Goal: Navigation & Orientation: Go to known website

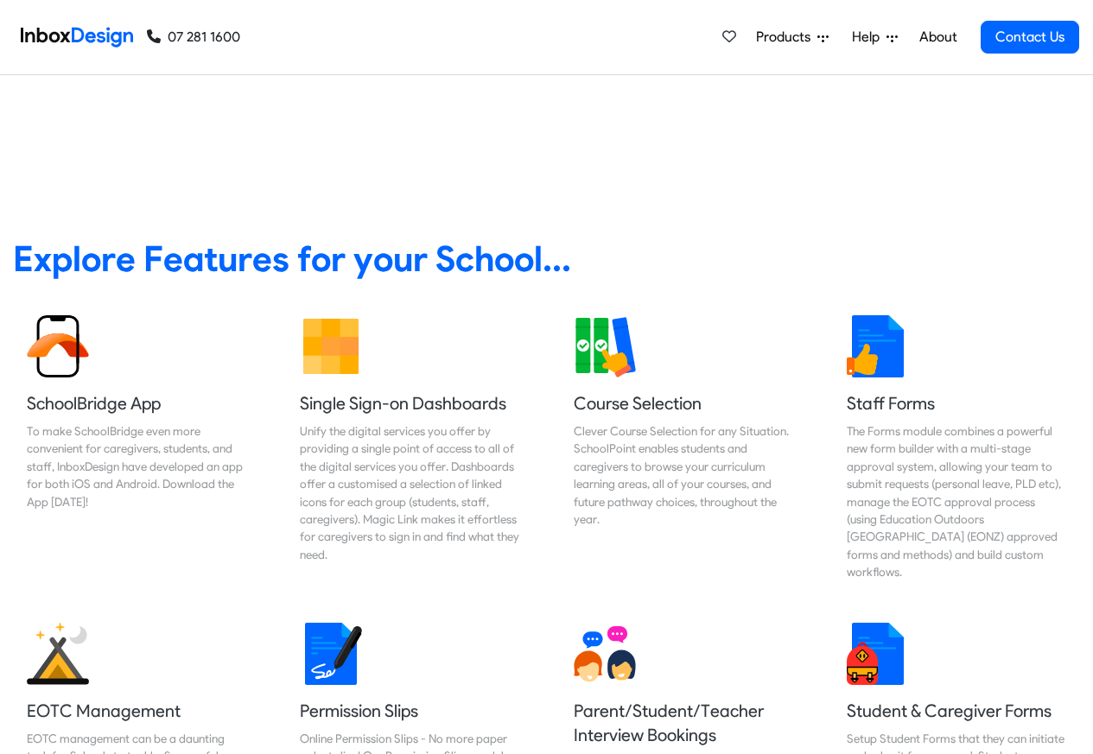
scroll to position [622, 0]
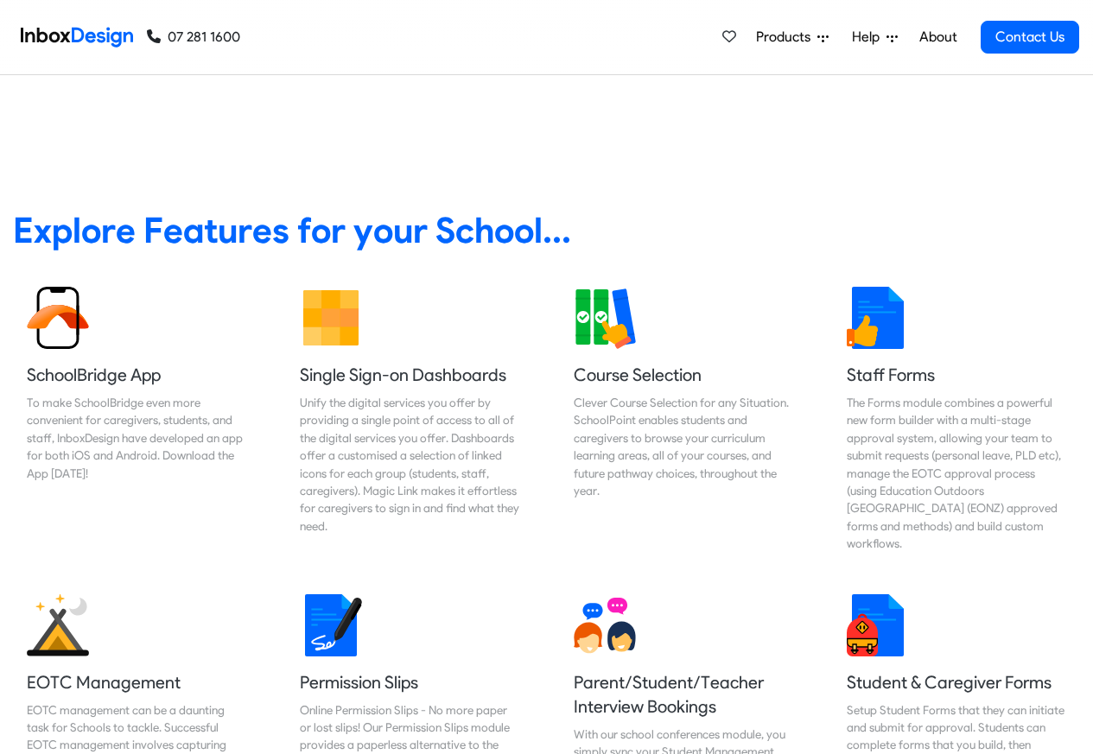
click at [829, 12] on div "Products Mobile APP Pricing Free Webinars & Training Browse all Features Login …" at bounding box center [897, 37] width 365 height 74
click at [842, 3] on div "Products Mobile APP Pricing Free Webinars & Training Browse all Features Login …" at bounding box center [897, 37] width 365 height 74
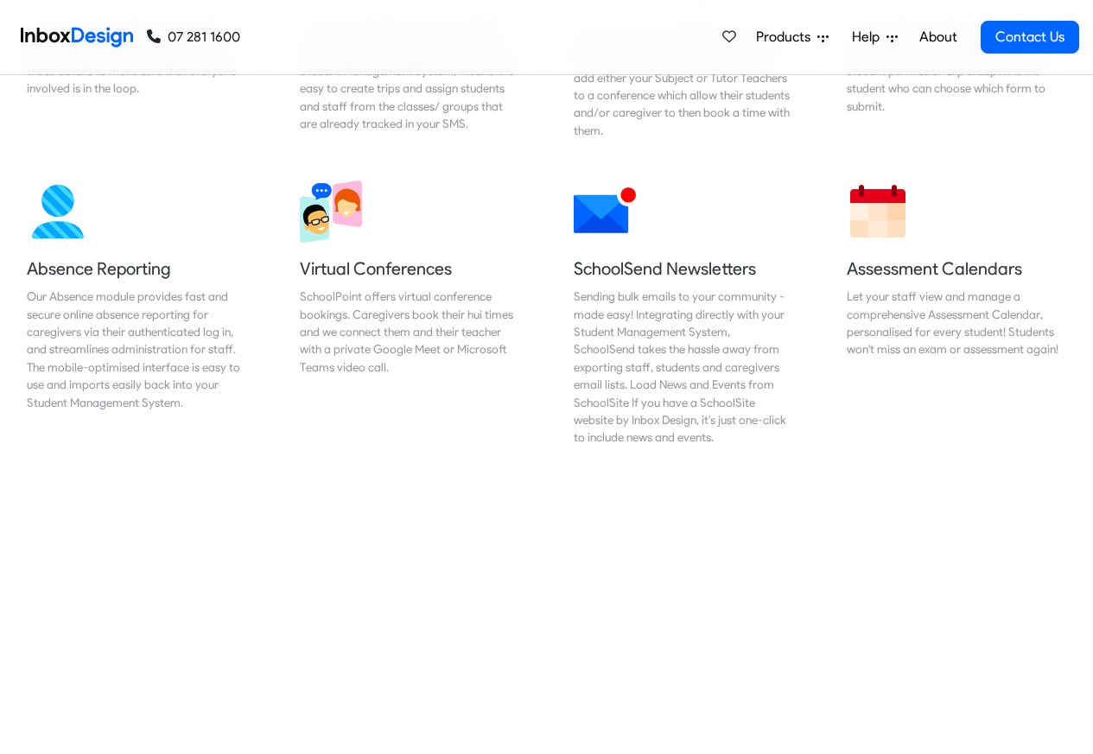
scroll to position [1391, 0]
